Goal: Check status: Check status

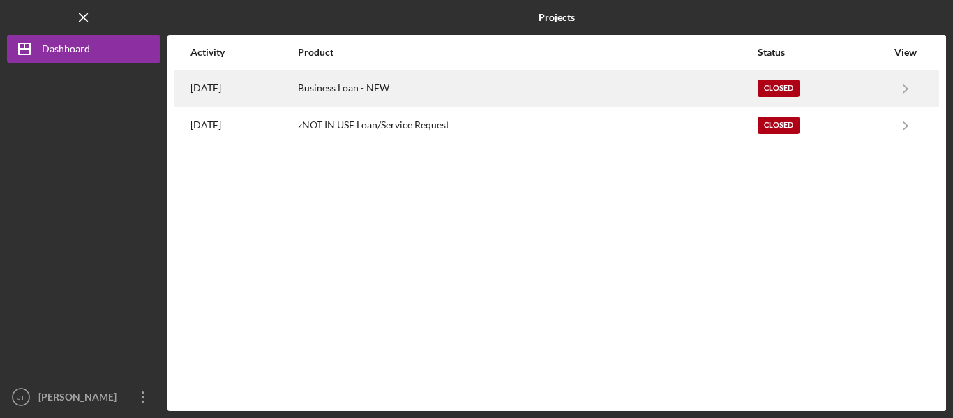
click at [743, 82] on div "Business Loan - NEW" at bounding box center [527, 88] width 459 height 35
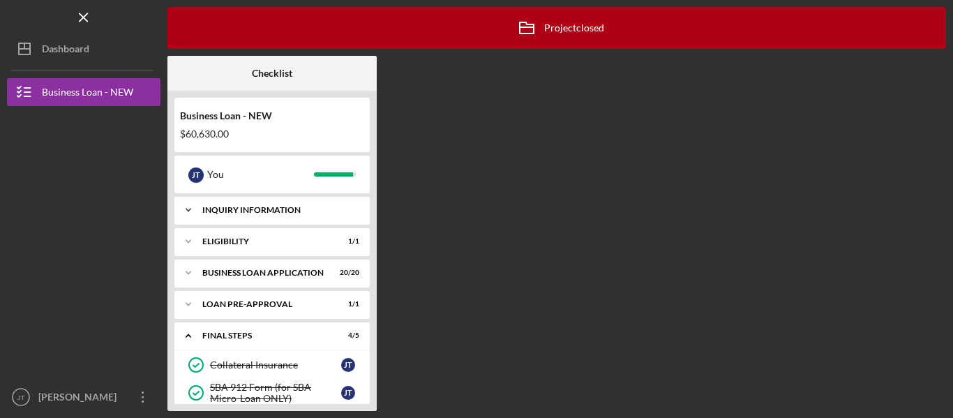
click at [271, 204] on div "Icon/Expander INQUIRY INFORMATION 4 / 4" at bounding box center [271, 210] width 195 height 28
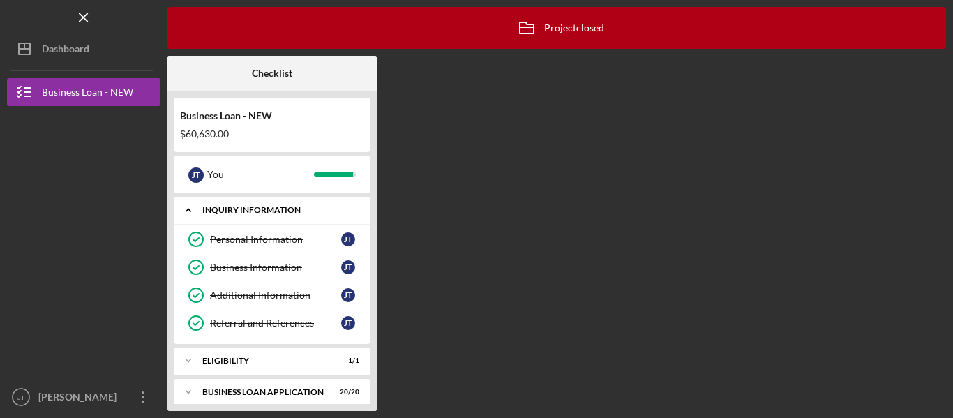
click at [271, 204] on div "Icon/Expander INQUIRY INFORMATION 4 / 4" at bounding box center [271, 210] width 195 height 29
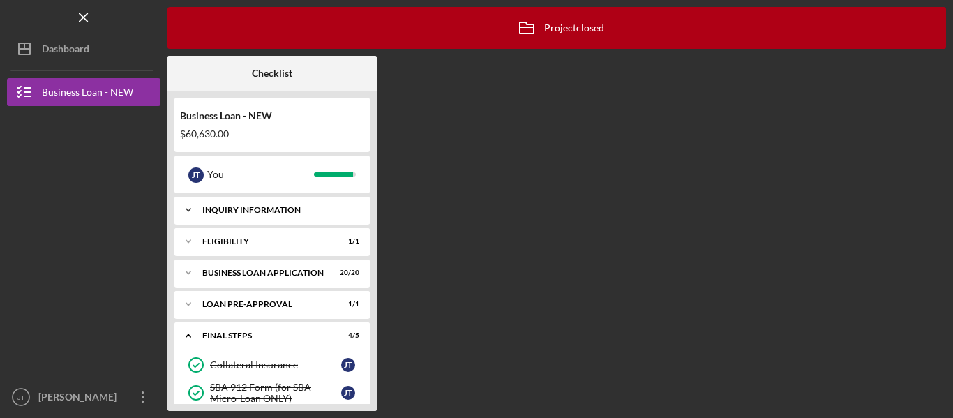
click at [271, 204] on div "Icon/Expander INQUIRY INFORMATION 4 / 4" at bounding box center [271, 210] width 195 height 28
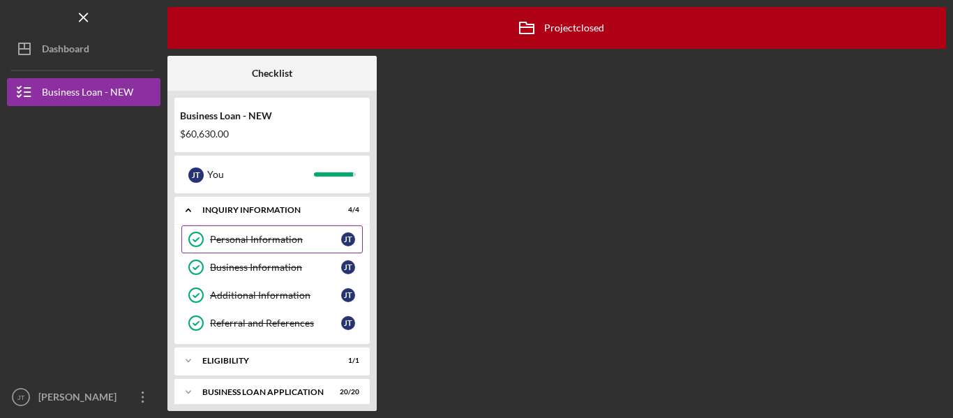
click at [251, 238] on div "Personal Information" at bounding box center [275, 239] width 131 height 11
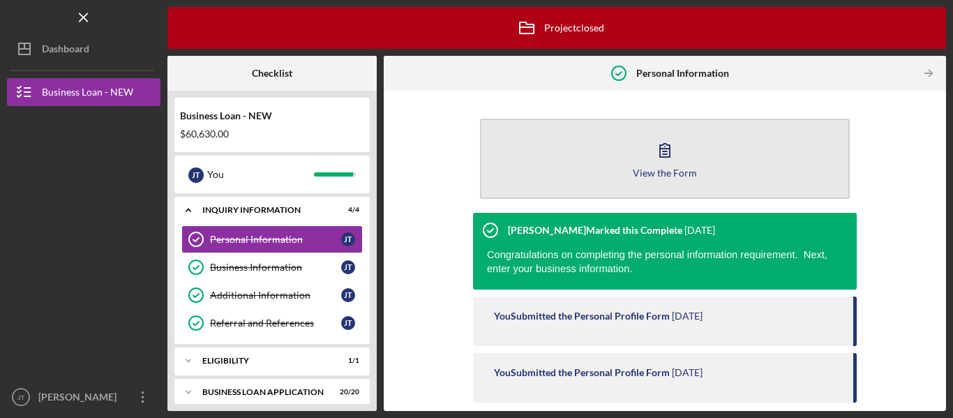
click at [642, 178] on button "View the Form Form" at bounding box center [665, 159] width 370 height 80
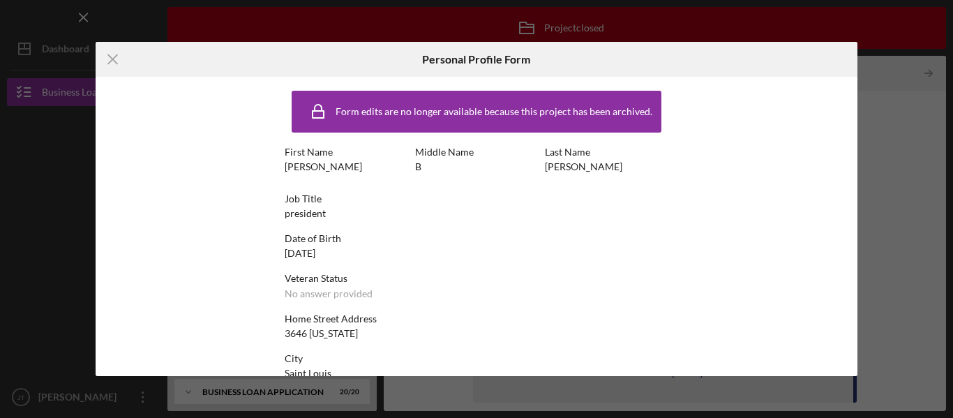
drag, startPoint x: 853, startPoint y: 170, endPoint x: 844, endPoint y: 278, distance: 107.8
click at [844, 278] on div "Form edits are no longer available because this project has been archived. Firs…" at bounding box center [477, 226] width 763 height 299
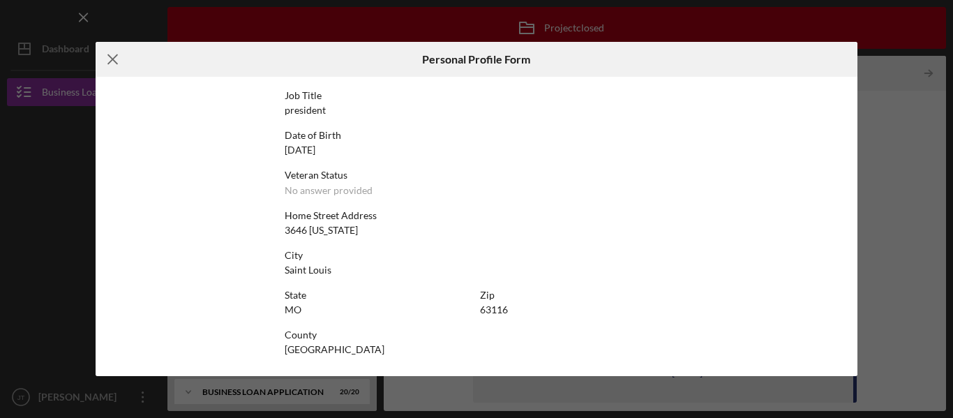
click at [109, 60] on icon "Icon/Menu Close" at bounding box center [113, 59] width 35 height 35
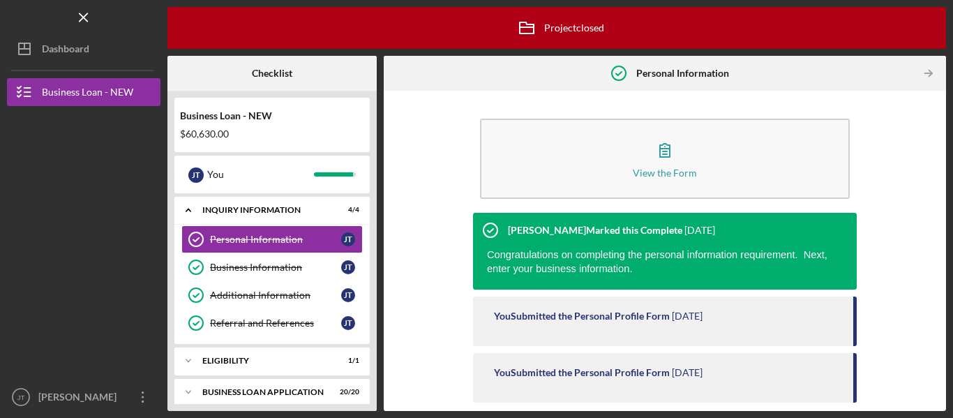
scroll to position [75, 0]
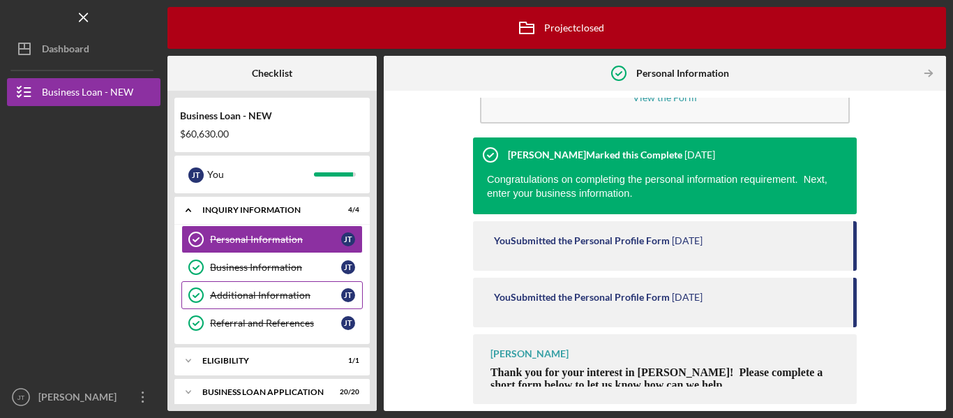
click at [278, 292] on div "Additional Information" at bounding box center [275, 295] width 131 height 11
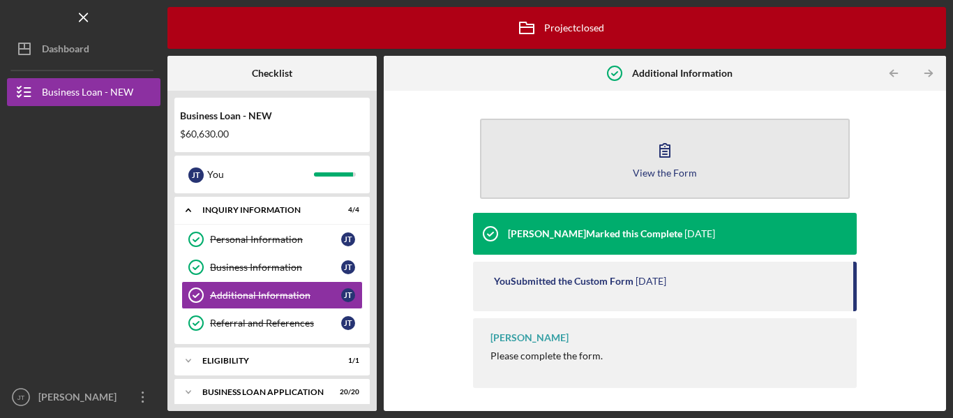
click at [632, 146] on button "View the Form Form" at bounding box center [665, 159] width 370 height 80
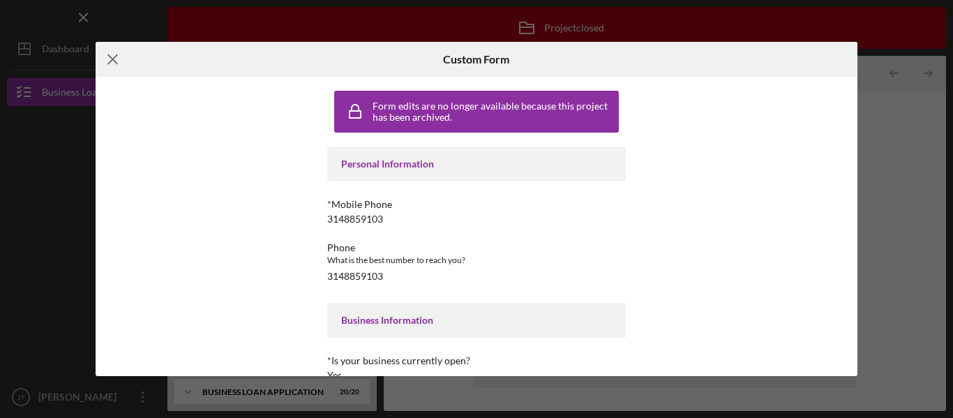
click at [112, 62] on icon "Icon/Menu Close" at bounding box center [113, 59] width 35 height 35
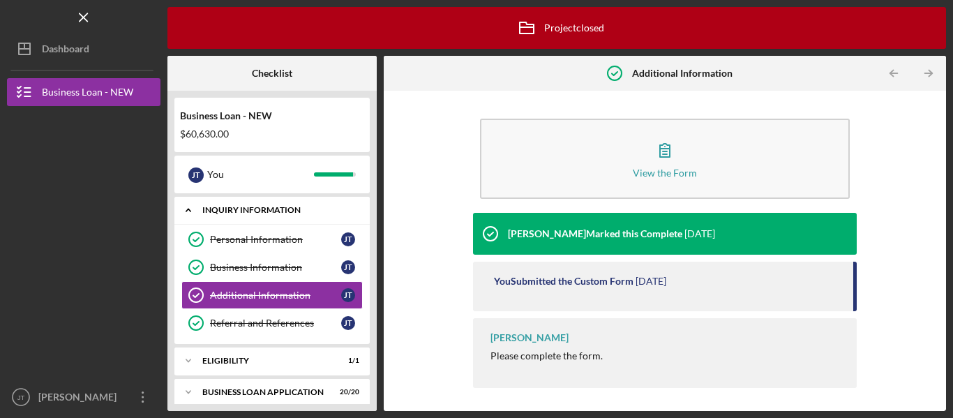
click at [253, 204] on div "Icon/Expander INQUIRY INFORMATION 4 / 4" at bounding box center [271, 210] width 195 height 29
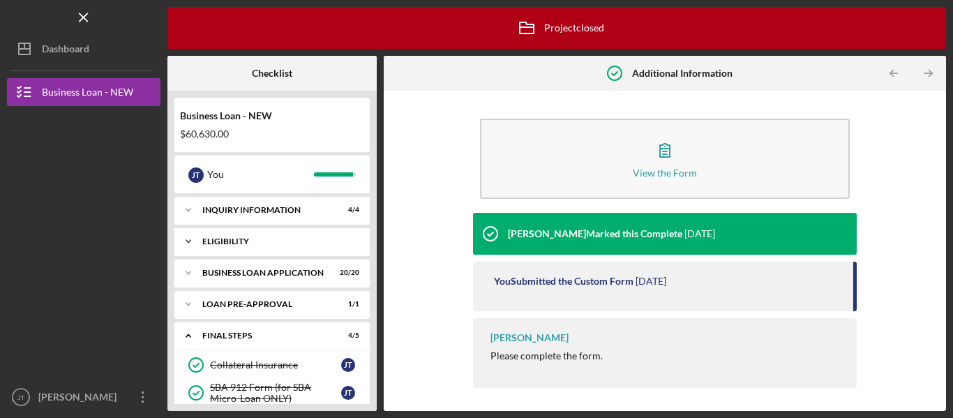
click at [228, 239] on div "ELIGIBILITY" at bounding box center [277, 241] width 150 height 8
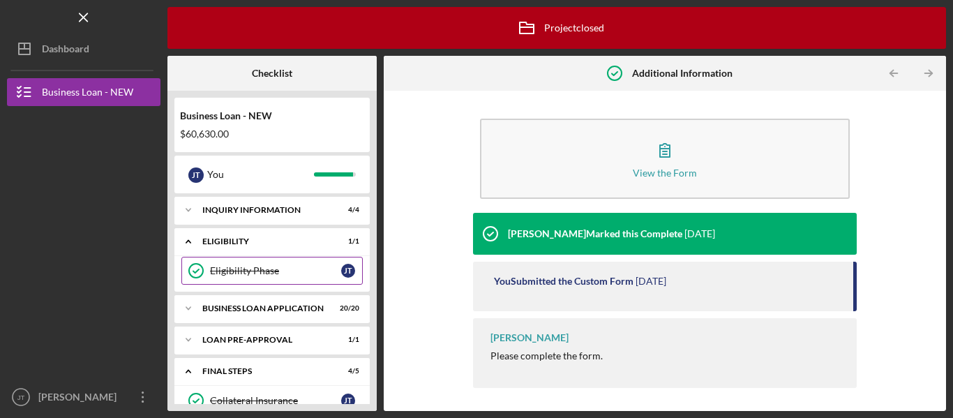
click at [237, 265] on div "Eligibility Phase" at bounding box center [275, 270] width 131 height 11
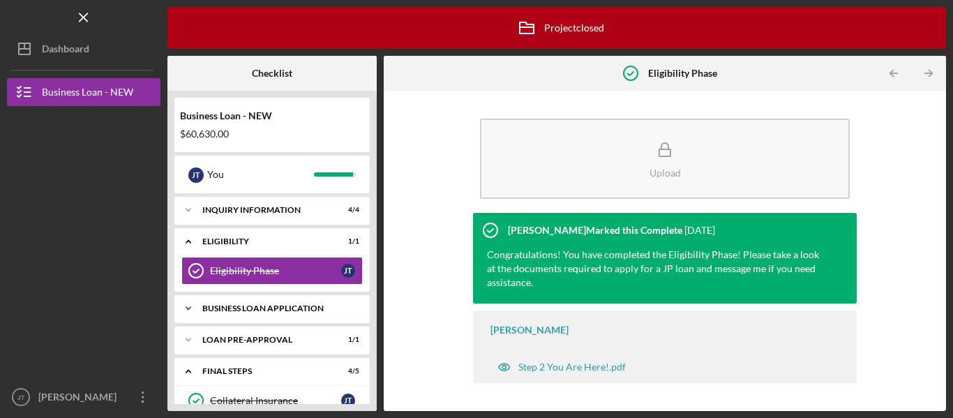
click at [288, 302] on div "Icon/Expander BUSINESS LOAN APPLICATION 20 / 20" at bounding box center [271, 309] width 195 height 28
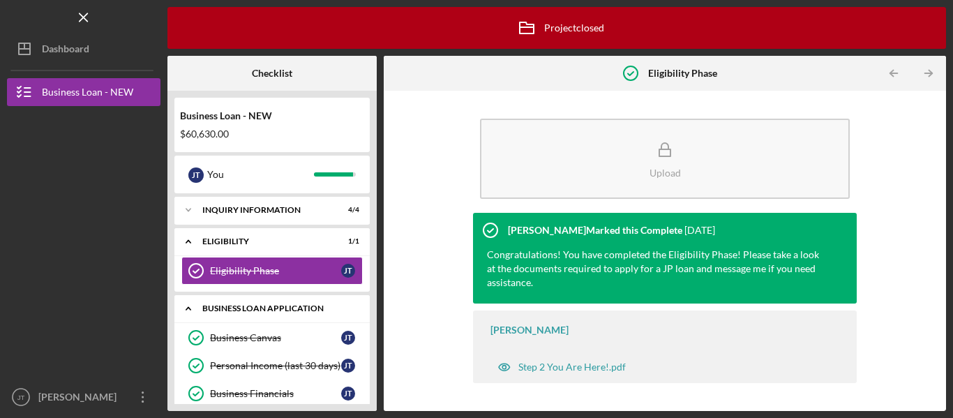
click at [277, 311] on div "BUSINESS LOAN APPLICATION" at bounding box center [277, 308] width 150 height 8
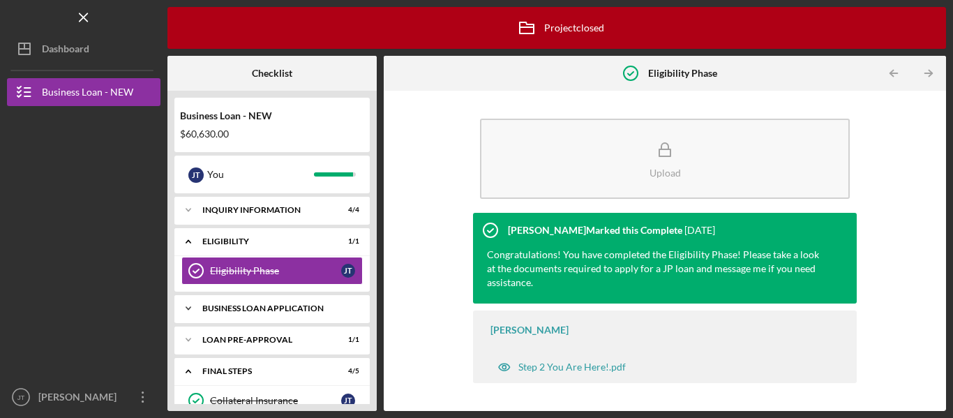
click at [271, 311] on div "BUSINESS LOAN APPLICATION" at bounding box center [277, 308] width 150 height 8
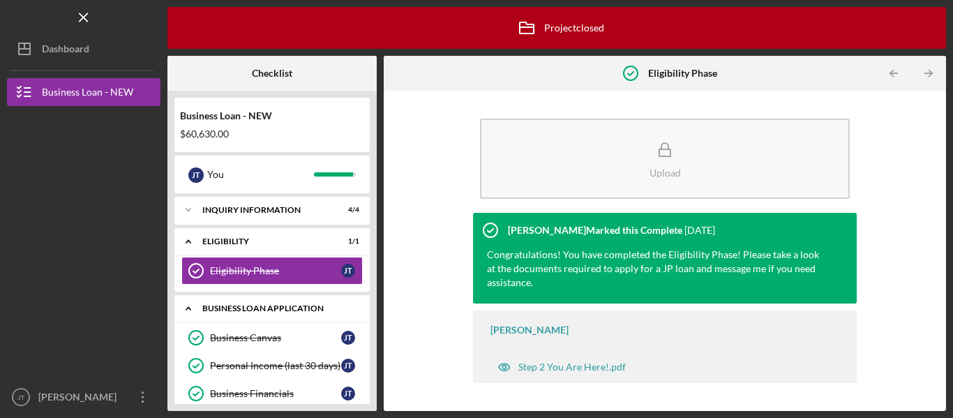
click at [271, 311] on div "BUSINESS LOAN APPLICATION" at bounding box center [277, 308] width 150 height 8
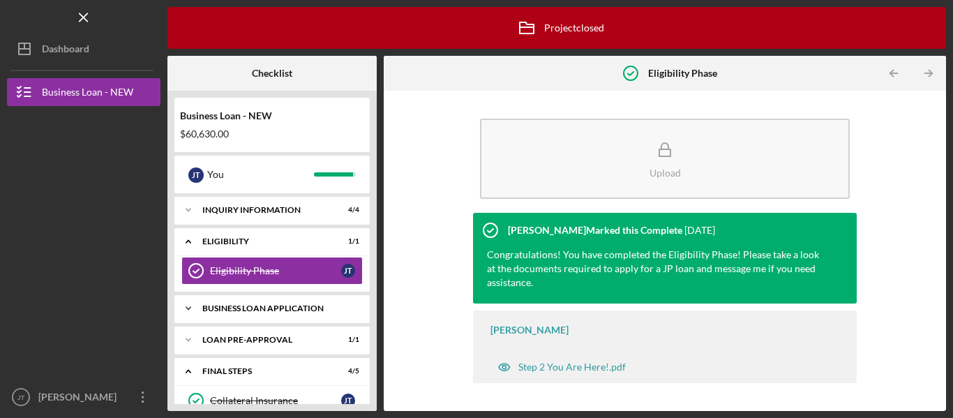
click at [271, 311] on div "BUSINESS LOAN APPLICATION" at bounding box center [277, 308] width 150 height 8
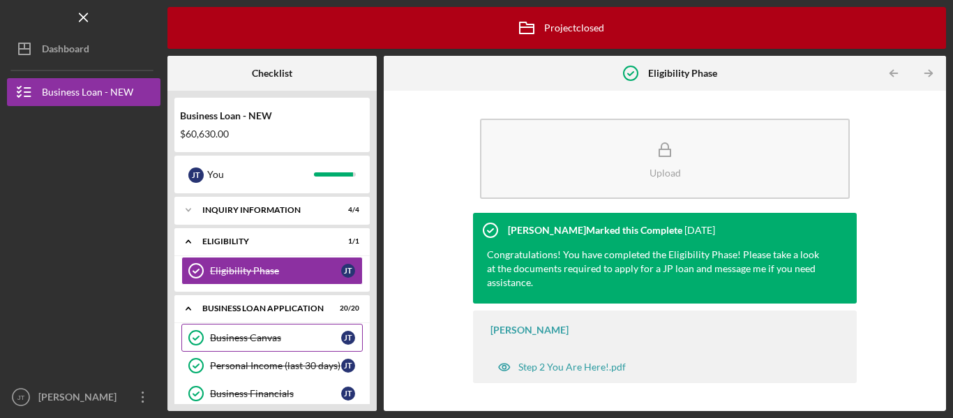
click at [246, 329] on link "Business Canvas Business Canvas [PERSON_NAME]" at bounding box center [271, 338] width 181 height 28
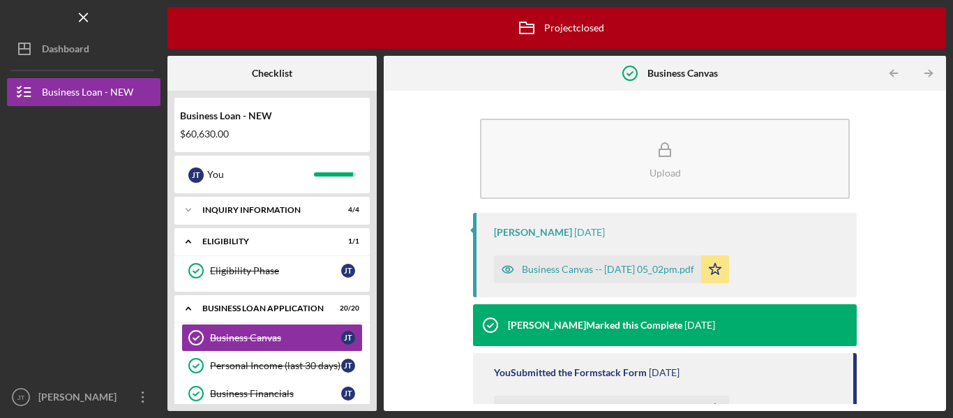
click at [579, 269] on div "Business Canvas -- [DATE] 05_02pm.pdf" at bounding box center [608, 269] width 172 height 11
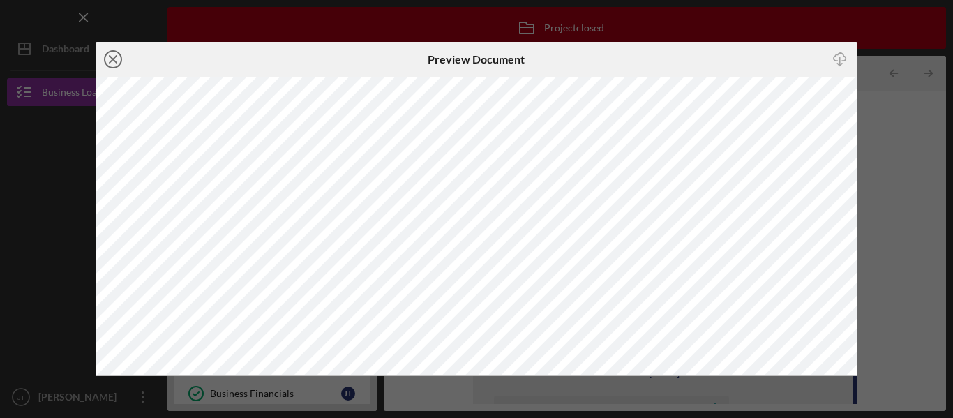
click at [110, 56] on line at bounding box center [113, 59] width 7 height 7
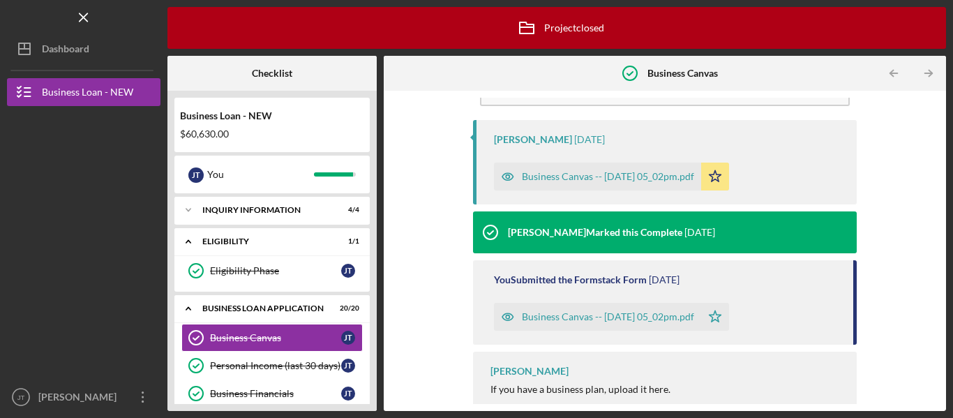
scroll to position [91, 0]
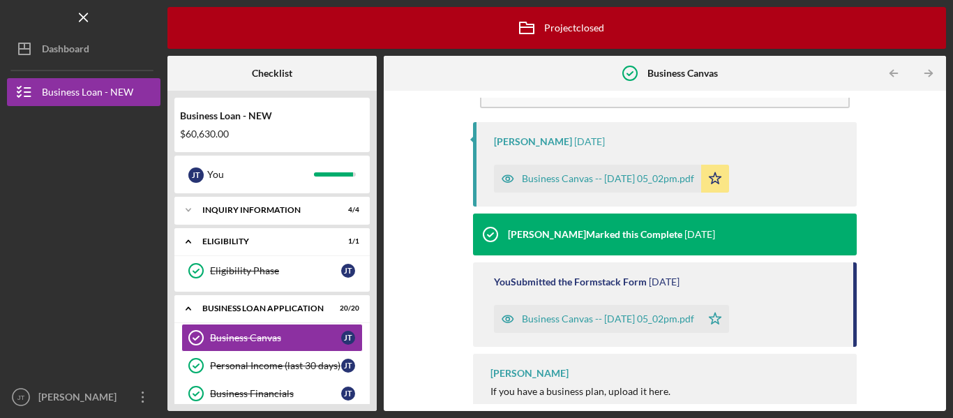
click at [567, 322] on div "Business Canvas -- [DATE] 05_02pm.pdf" at bounding box center [608, 318] width 172 height 11
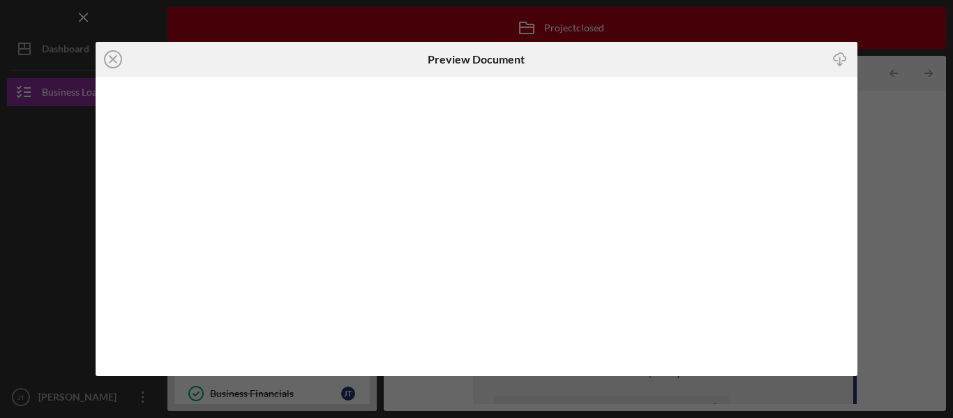
scroll to position [20, 0]
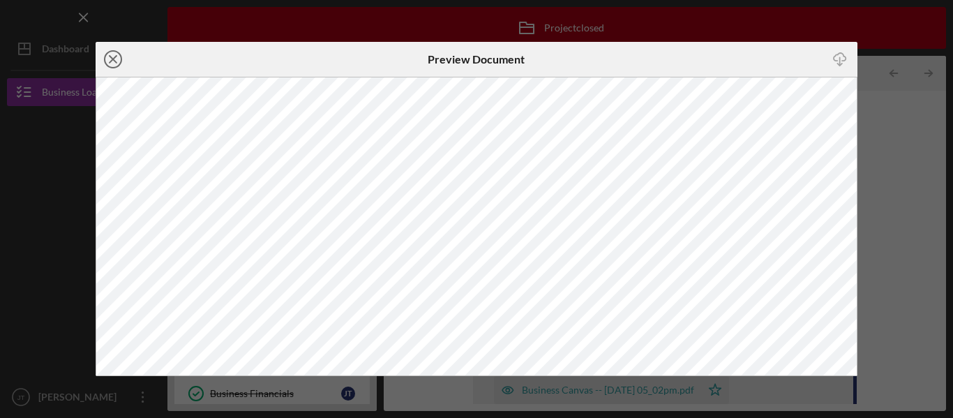
click at [111, 60] on line at bounding box center [113, 59] width 7 height 7
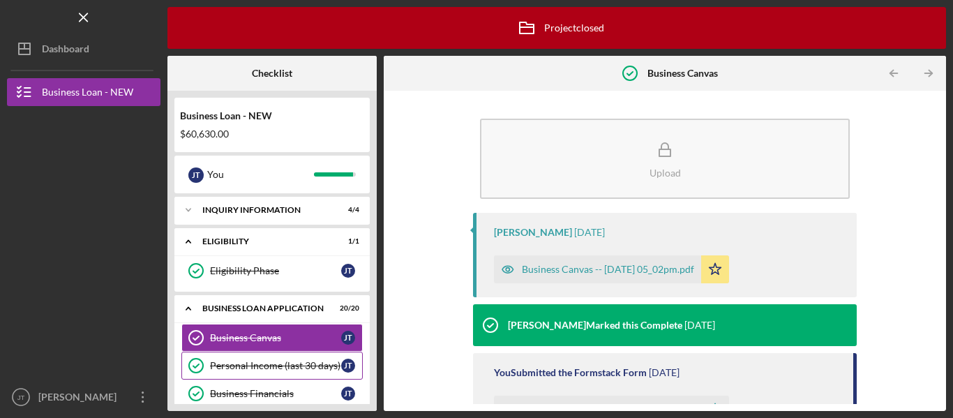
click at [253, 358] on link "Personal Income (last 30 days) Personal Income (last 30 days) [PERSON_NAME]" at bounding box center [271, 366] width 181 height 28
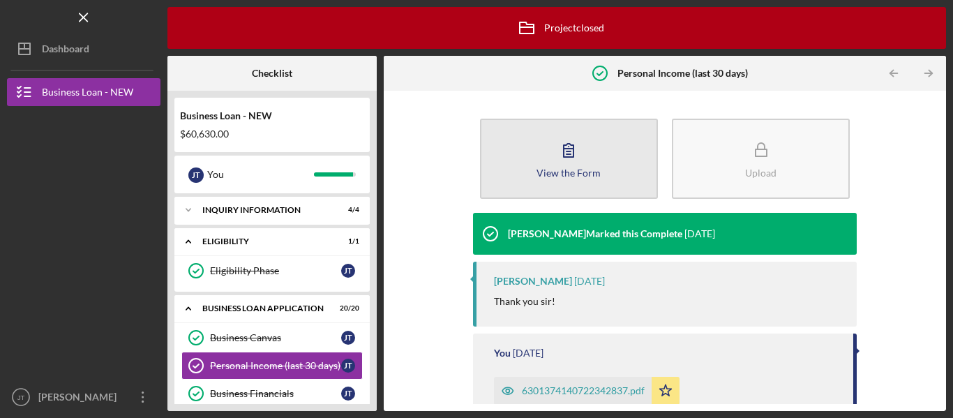
click at [574, 141] on icon "button" at bounding box center [568, 150] width 35 height 35
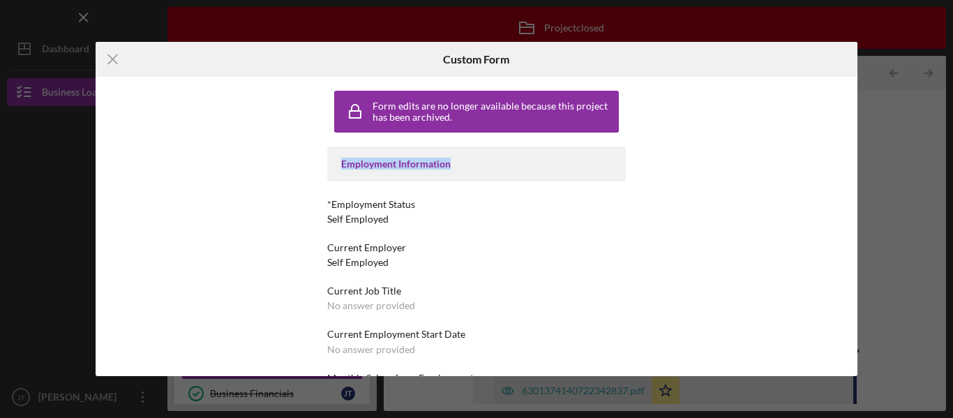
drag, startPoint x: 655, startPoint y: 119, endPoint x: 658, endPoint y: 176, distance: 57.3
click at [658, 176] on div "Form edits are no longer available because this project has been archived. Empl…" at bounding box center [476, 226] width 373 height 299
click at [104, 54] on icon "Icon/Menu Close" at bounding box center [113, 59] width 35 height 35
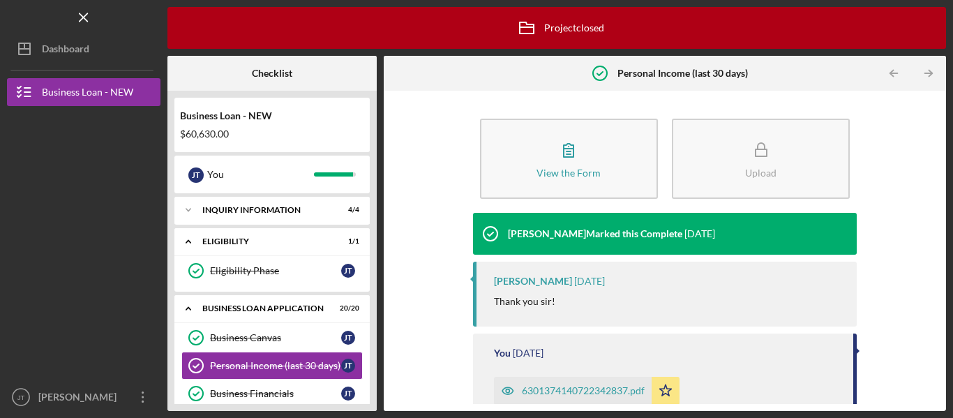
drag, startPoint x: 934, startPoint y: 130, endPoint x: 925, endPoint y: 299, distance: 169.1
click at [925, 299] on div "View the Form Form Upload [PERSON_NAME] Marked this Complete [DATE] [PERSON_NAM…" at bounding box center [665, 251] width 549 height 306
click at [303, 385] on link "Business Financials Business Financials [PERSON_NAME]" at bounding box center [271, 394] width 181 height 28
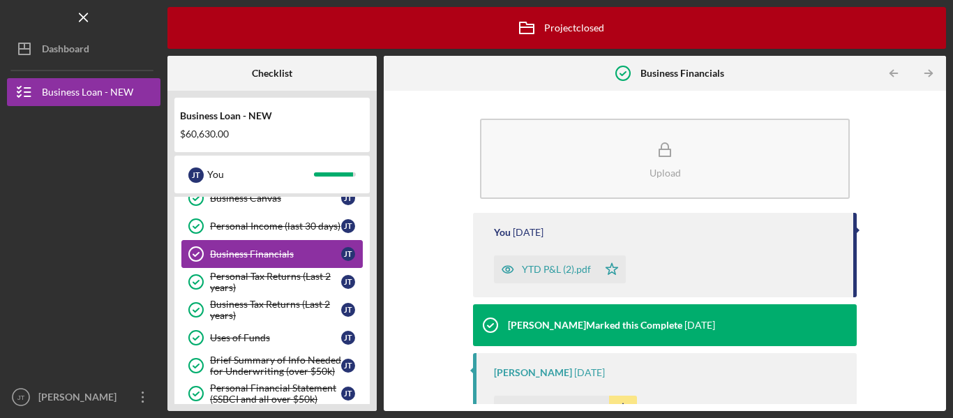
scroll to position [167, 0]
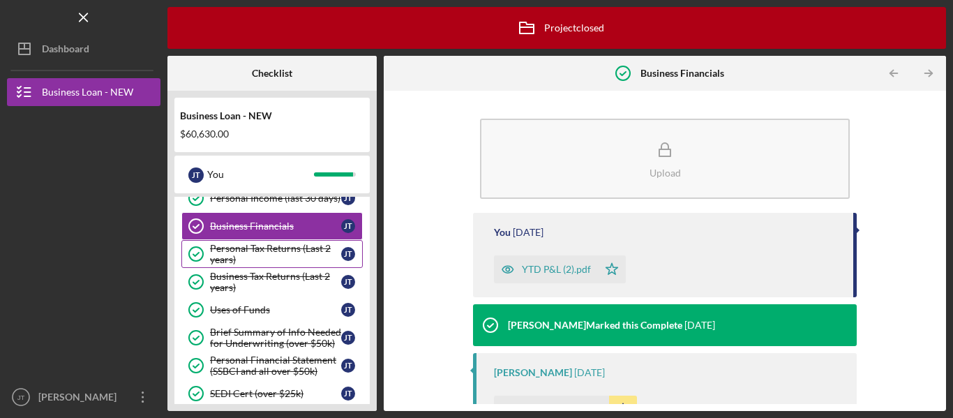
click at [241, 263] on div "Personal Tax Returns (Last 2 years)" at bounding box center [275, 254] width 131 height 22
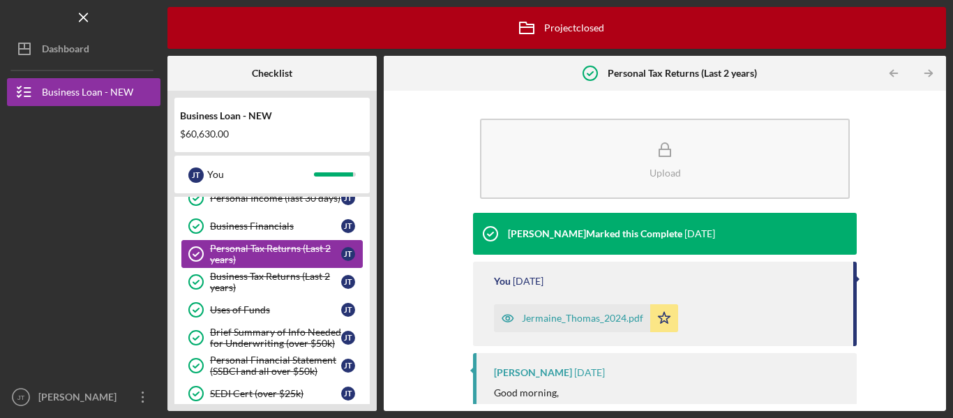
click at [216, 244] on div "Personal Tax Returns (Last 2 years)" at bounding box center [275, 254] width 131 height 22
click at [567, 329] on div "Jermaine_Thomas_2024.pdf" at bounding box center [572, 318] width 156 height 28
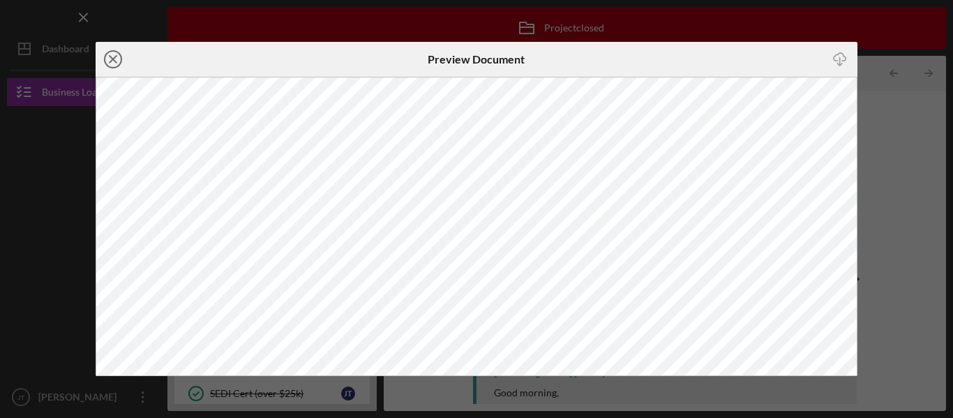
click at [104, 55] on icon "Icon/Close" at bounding box center [113, 59] width 35 height 35
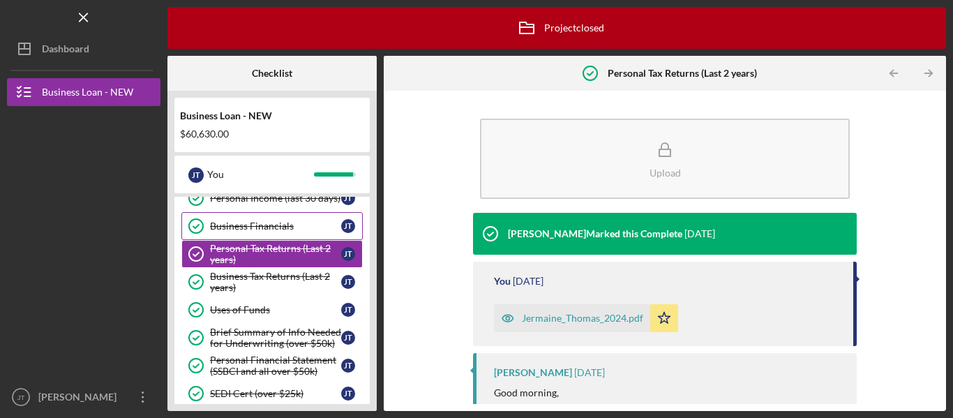
click at [258, 220] on link "Business Financials Business Financials [PERSON_NAME]" at bounding box center [271, 226] width 181 height 28
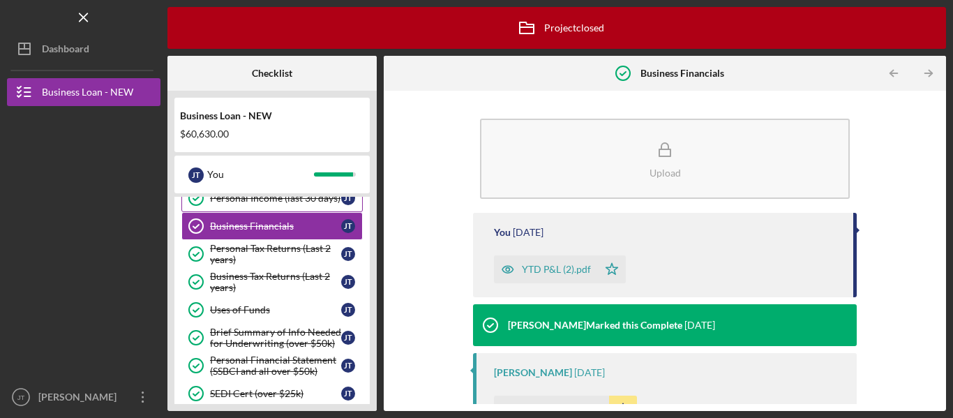
click at [266, 209] on link "Personal Income (last 30 days) Personal Income (last 30 days) [PERSON_NAME]" at bounding box center [271, 198] width 181 height 28
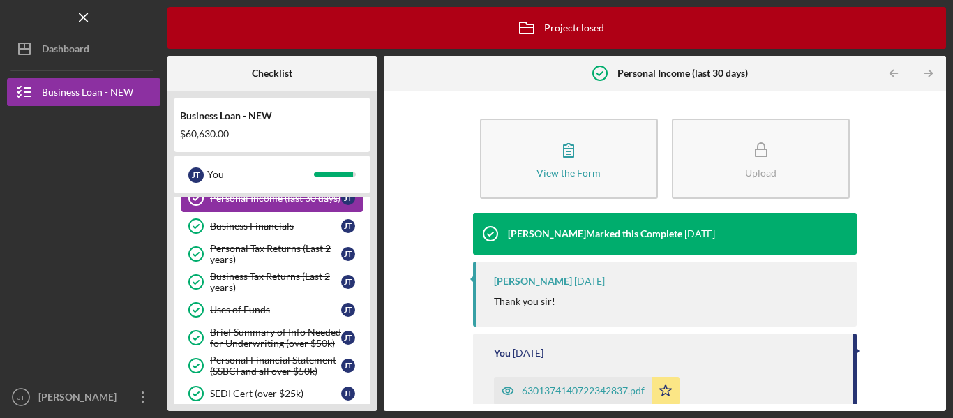
click at [335, 205] on link "Personal Income (last 30 days) Personal Income (last 30 days) [PERSON_NAME]" at bounding box center [271, 198] width 181 height 28
click at [894, 65] on icon "Icon/Table Pagination Arrow" at bounding box center [894, 73] width 31 height 31
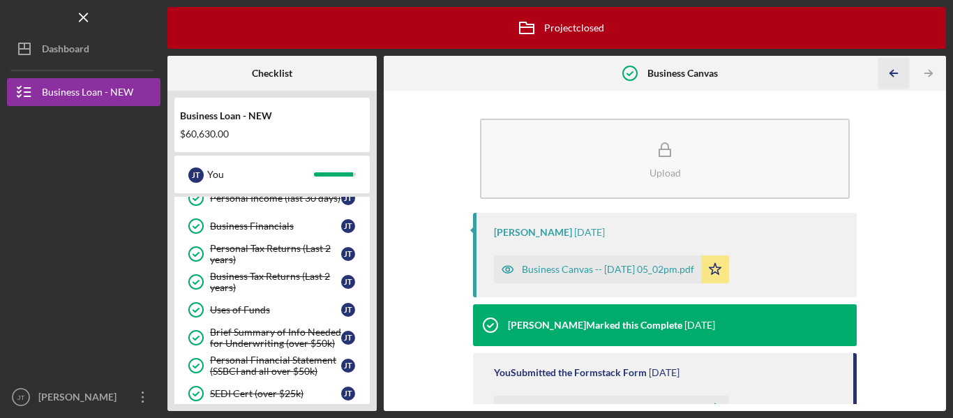
scroll to position [38, 0]
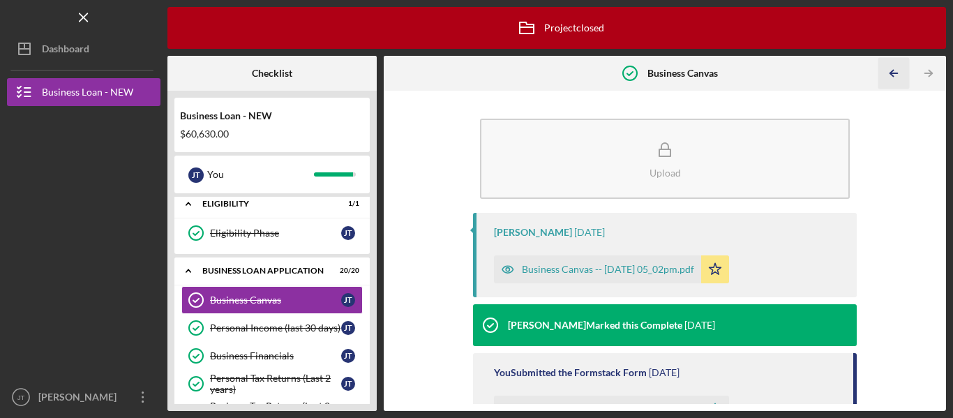
click at [894, 65] on icon "Icon/Table Pagination Arrow" at bounding box center [894, 73] width 31 height 31
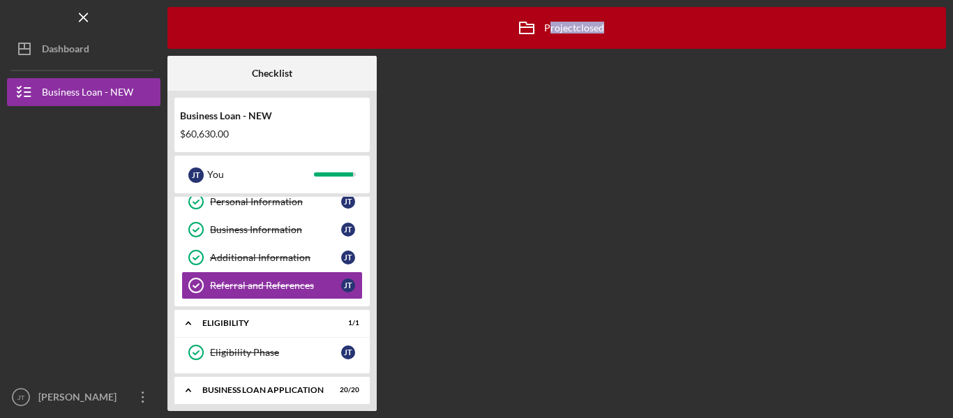
scroll to position [23, 0]
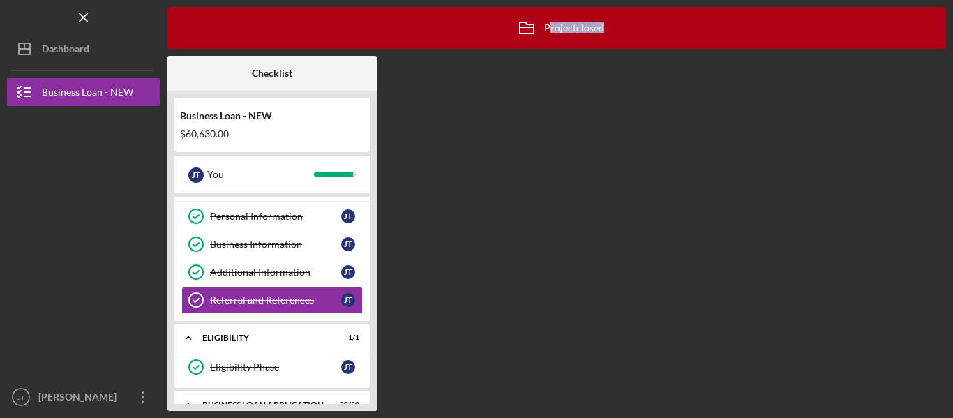
click at [894, 65] on div "Icon/Archived Project closed Icon/Info Checklist Business Loan - NEW $60,630.00…" at bounding box center [556, 209] width 779 height 404
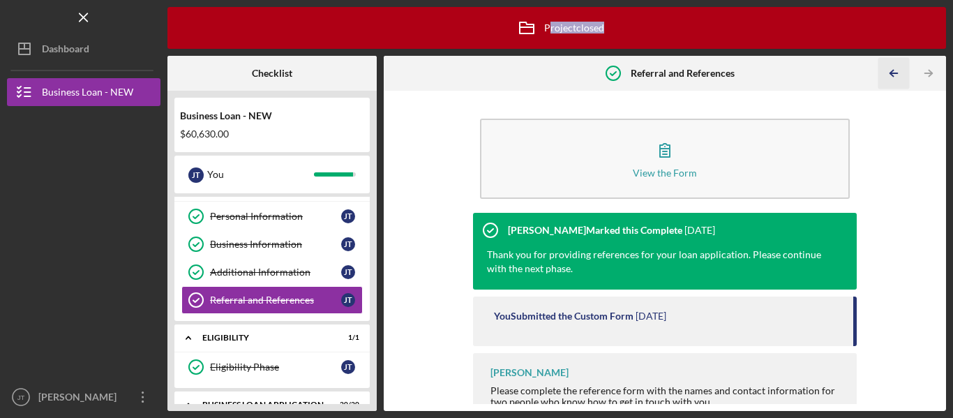
click at [894, 65] on icon "Icon/Table Pagination Arrow" at bounding box center [894, 73] width 31 height 31
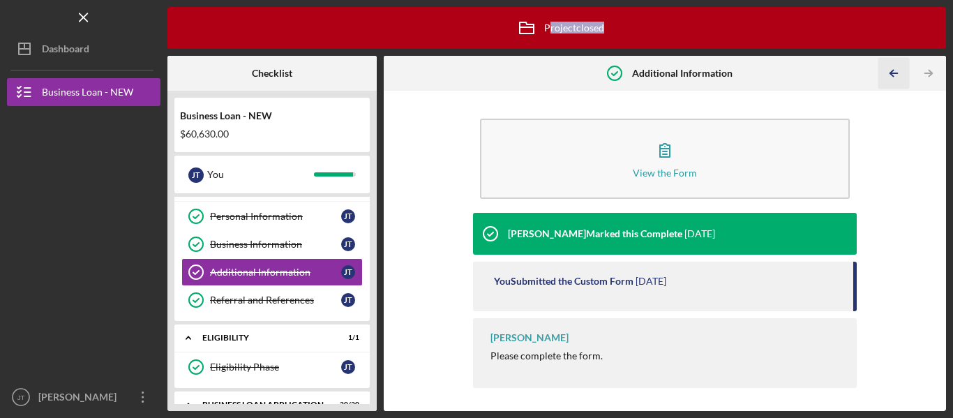
click at [894, 65] on icon "Icon/Table Pagination Arrow" at bounding box center [894, 73] width 31 height 31
click at [894, 65] on div "Icon/Archived Project closed Icon/Info Checklist Business Loan - NEW $60,630.00…" at bounding box center [556, 209] width 779 height 404
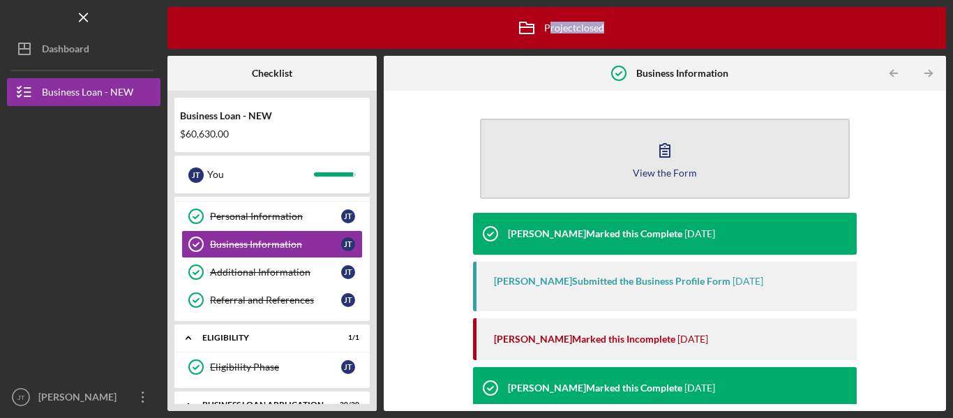
click at [651, 137] on icon "button" at bounding box center [665, 150] width 35 height 35
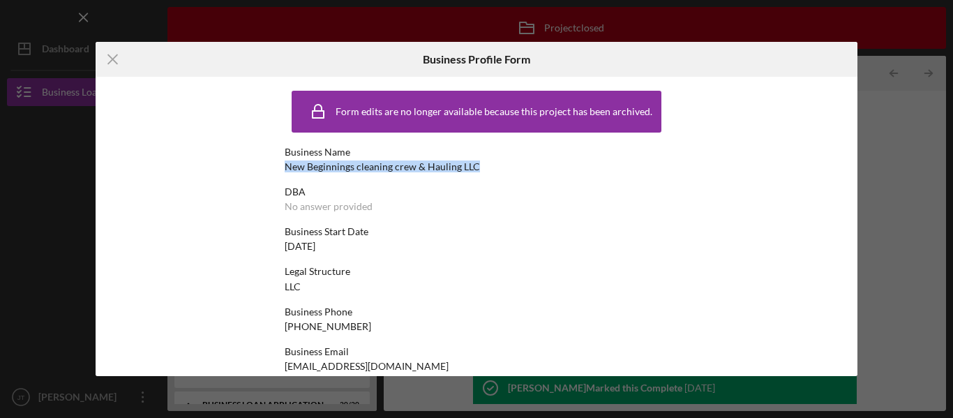
drag, startPoint x: 284, startPoint y: 169, endPoint x: 475, endPoint y: 170, distance: 191.2
click at [475, 170] on div "Business Name New Beginnings cleaning crew & Hauling LLC" at bounding box center [477, 160] width 384 height 26
copy div "New Beginnings cleaning crew & Hauling LLC"
